Goal: Check status

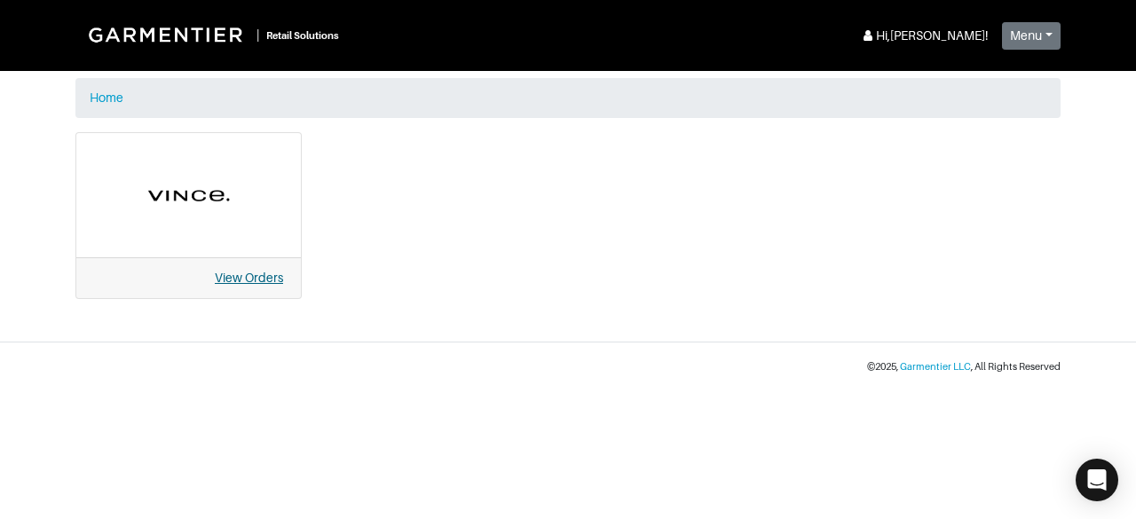
click at [237, 278] on link "View Orders" at bounding box center [249, 278] width 68 height 14
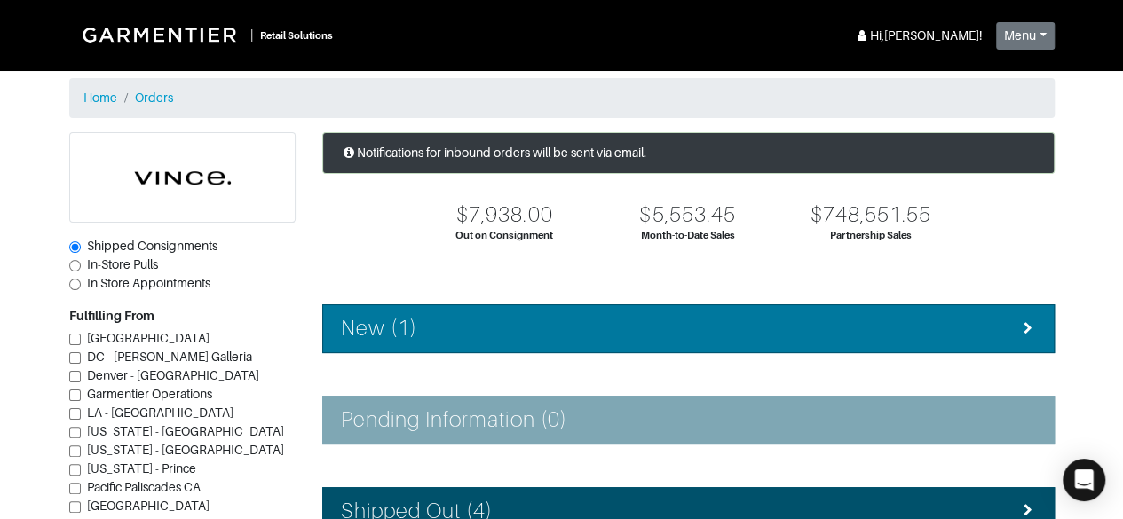
click at [950, 327] on div "New (1)" at bounding box center [688, 329] width 695 height 26
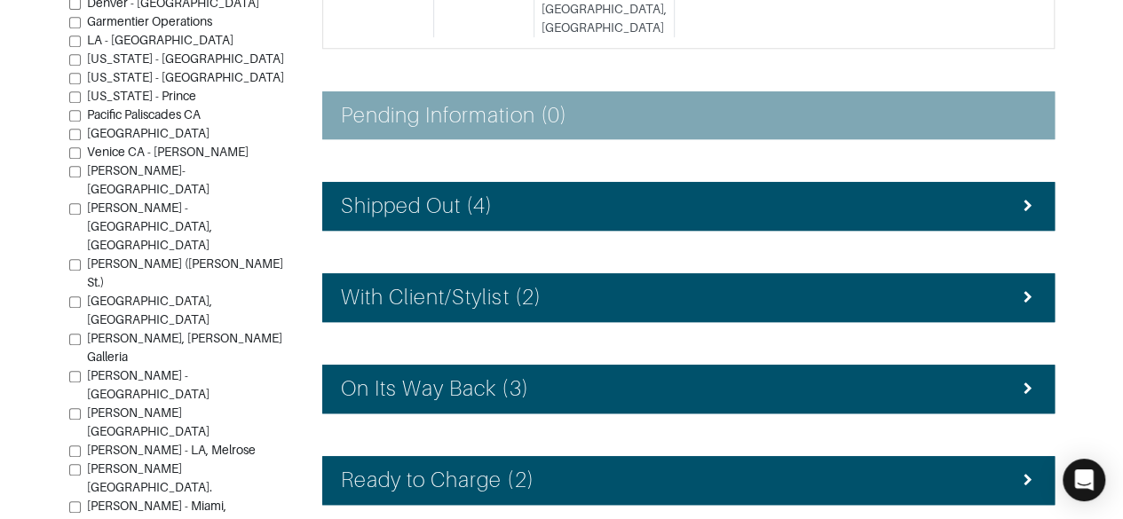
scroll to position [418, 0]
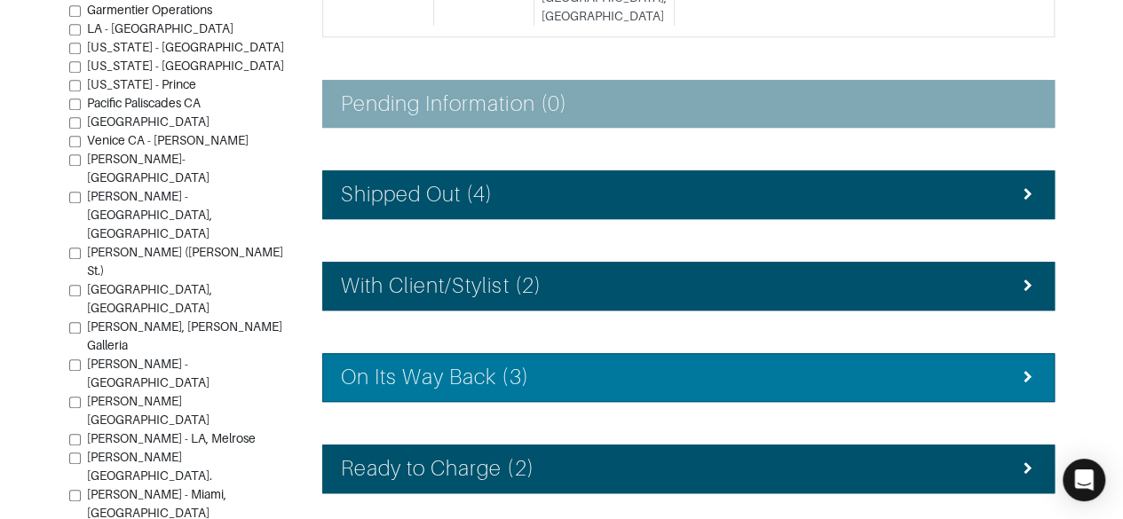
click at [917, 365] on div "On Its Way Back (3)" at bounding box center [688, 378] width 695 height 26
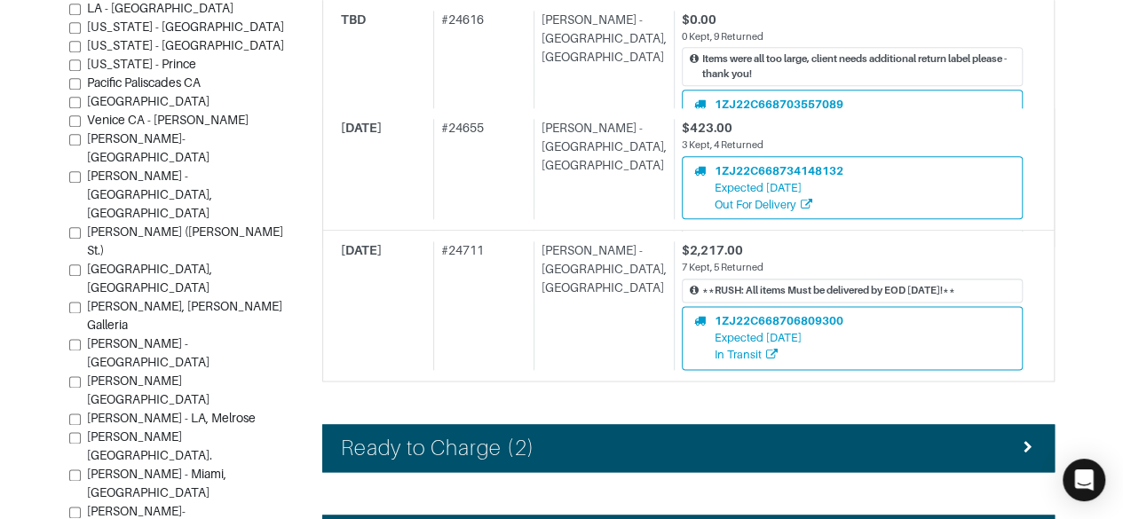
scroll to position [1012, 0]
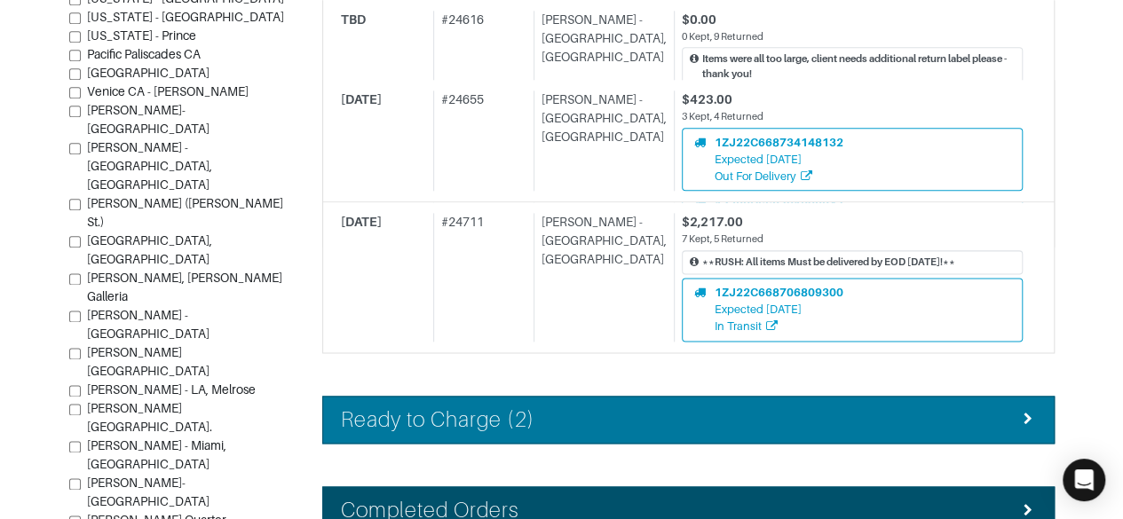
click at [910, 408] on div "Ready to Charge (2)" at bounding box center [688, 421] width 695 height 26
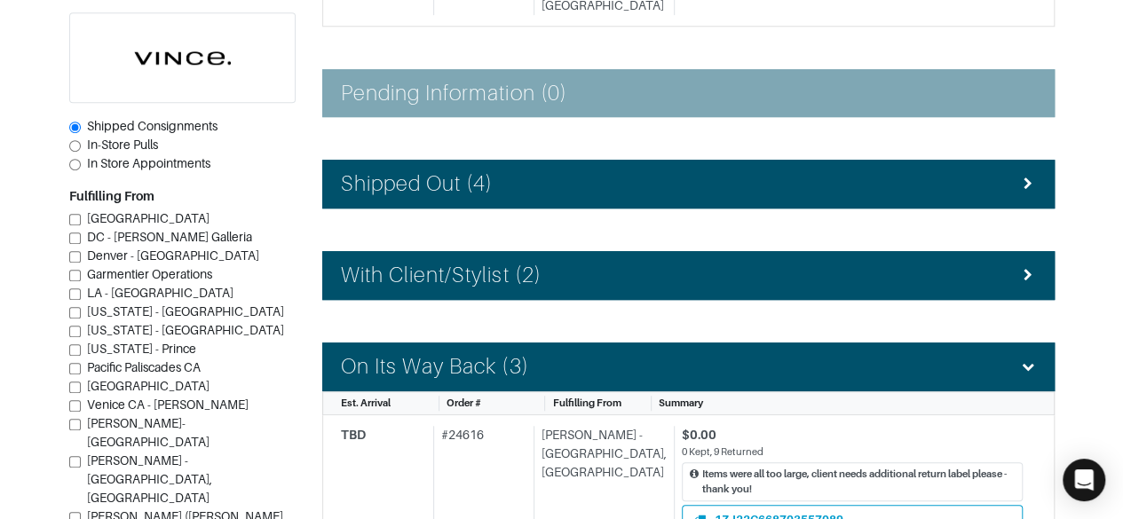
scroll to position [428, 0]
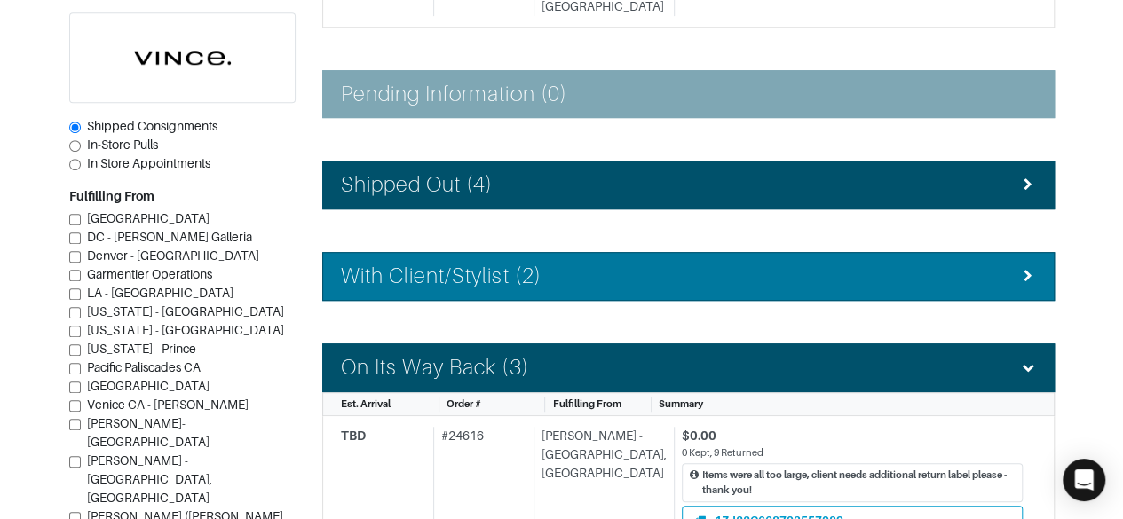
click at [920, 252] on li "With Client/Stylist (2)" at bounding box center [688, 276] width 732 height 49
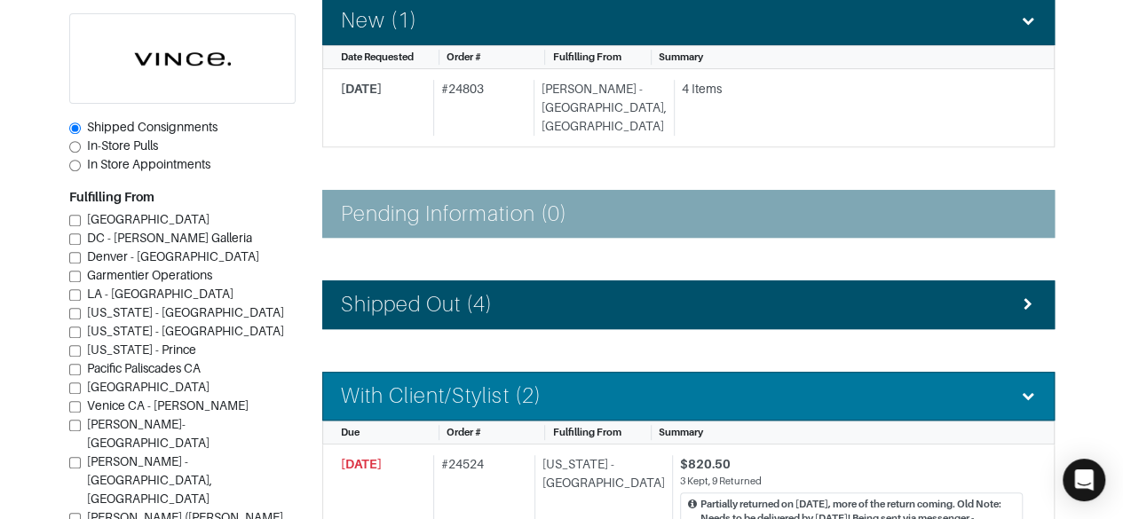
scroll to position [305, 0]
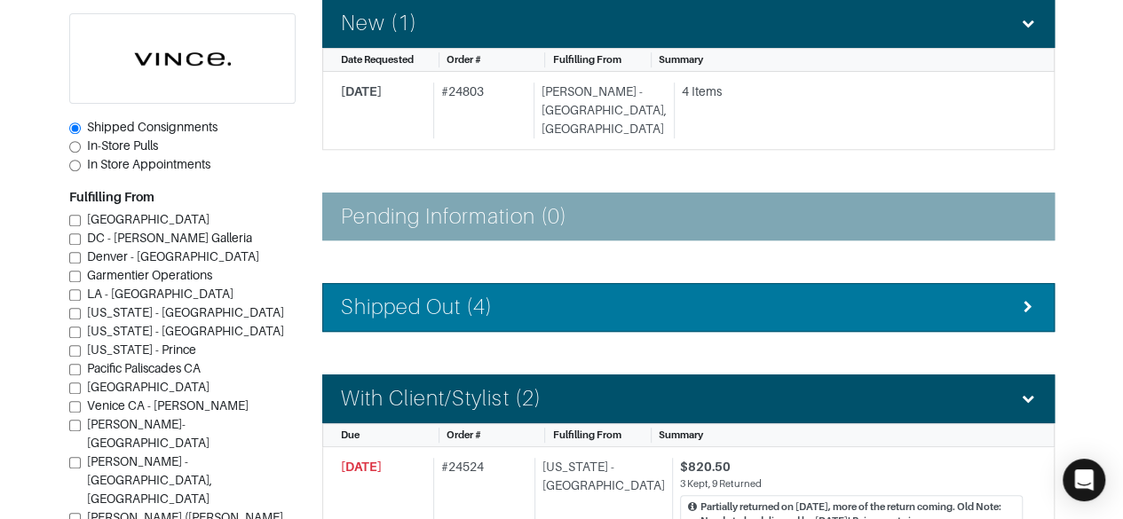
click at [927, 283] on li "Shipped Out (4)" at bounding box center [688, 307] width 732 height 49
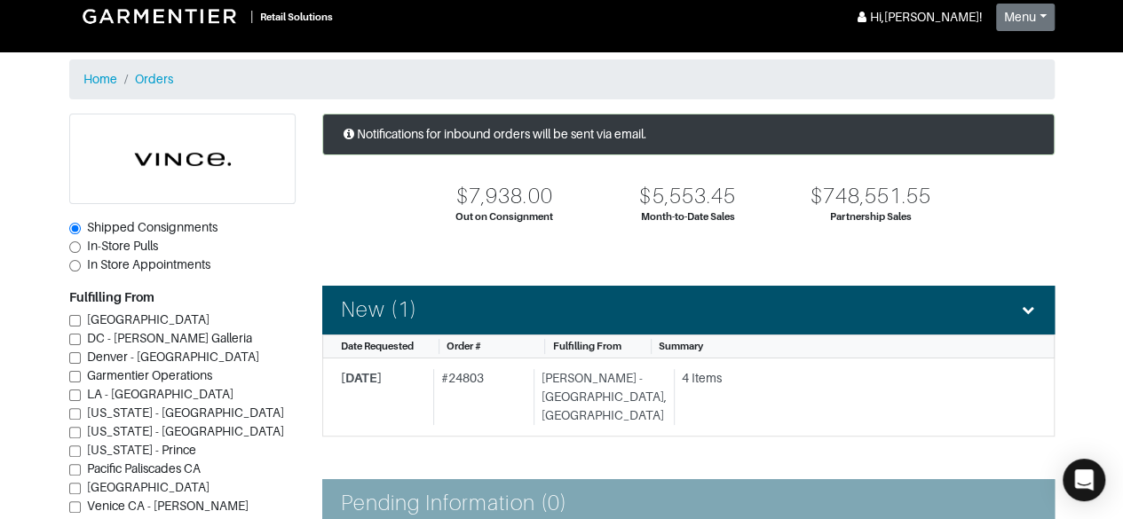
scroll to position [14, 0]
